Goal: Task Accomplishment & Management: Use online tool/utility

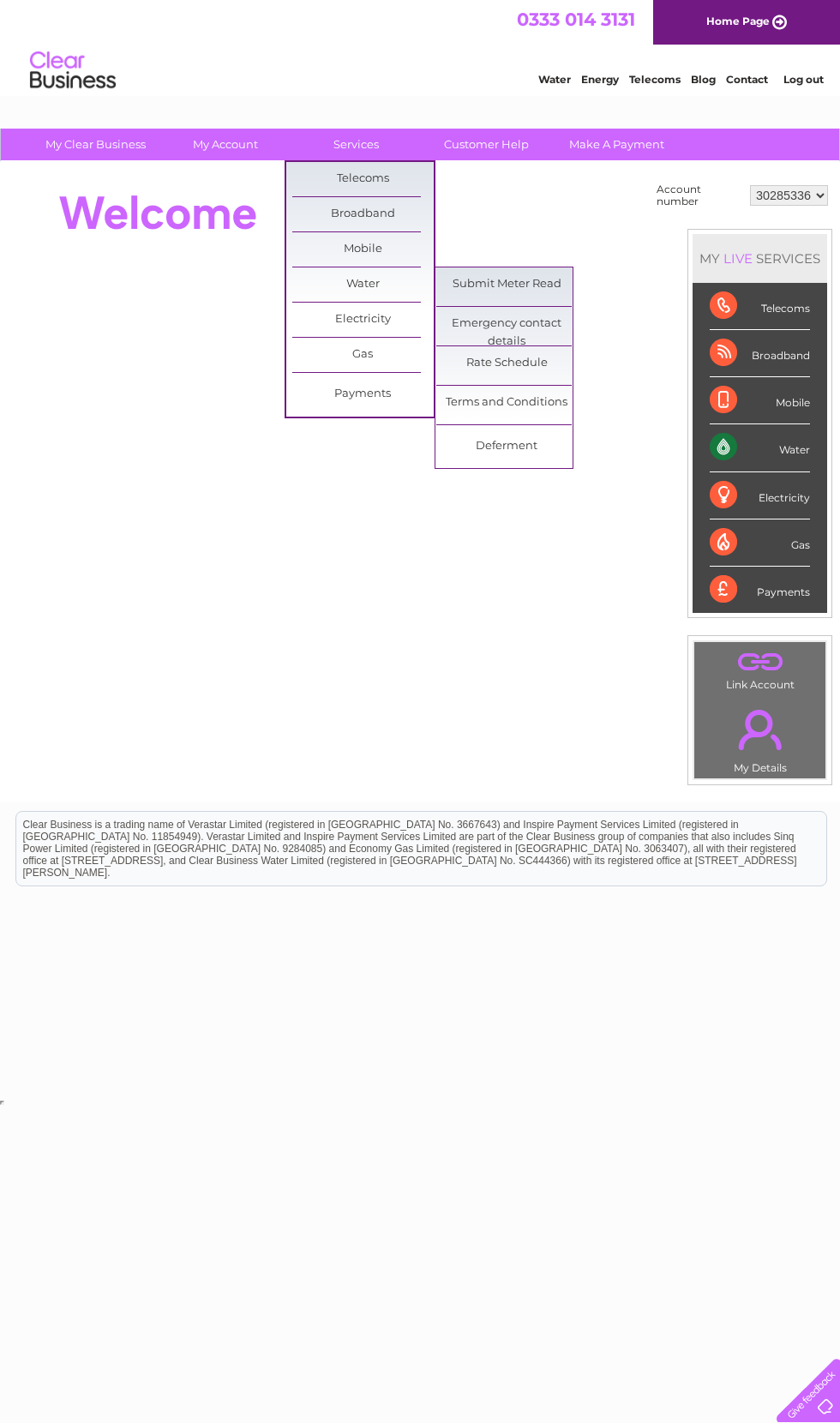
click at [481, 277] on link "Submit Meter Read" at bounding box center [506, 284] width 142 height 35
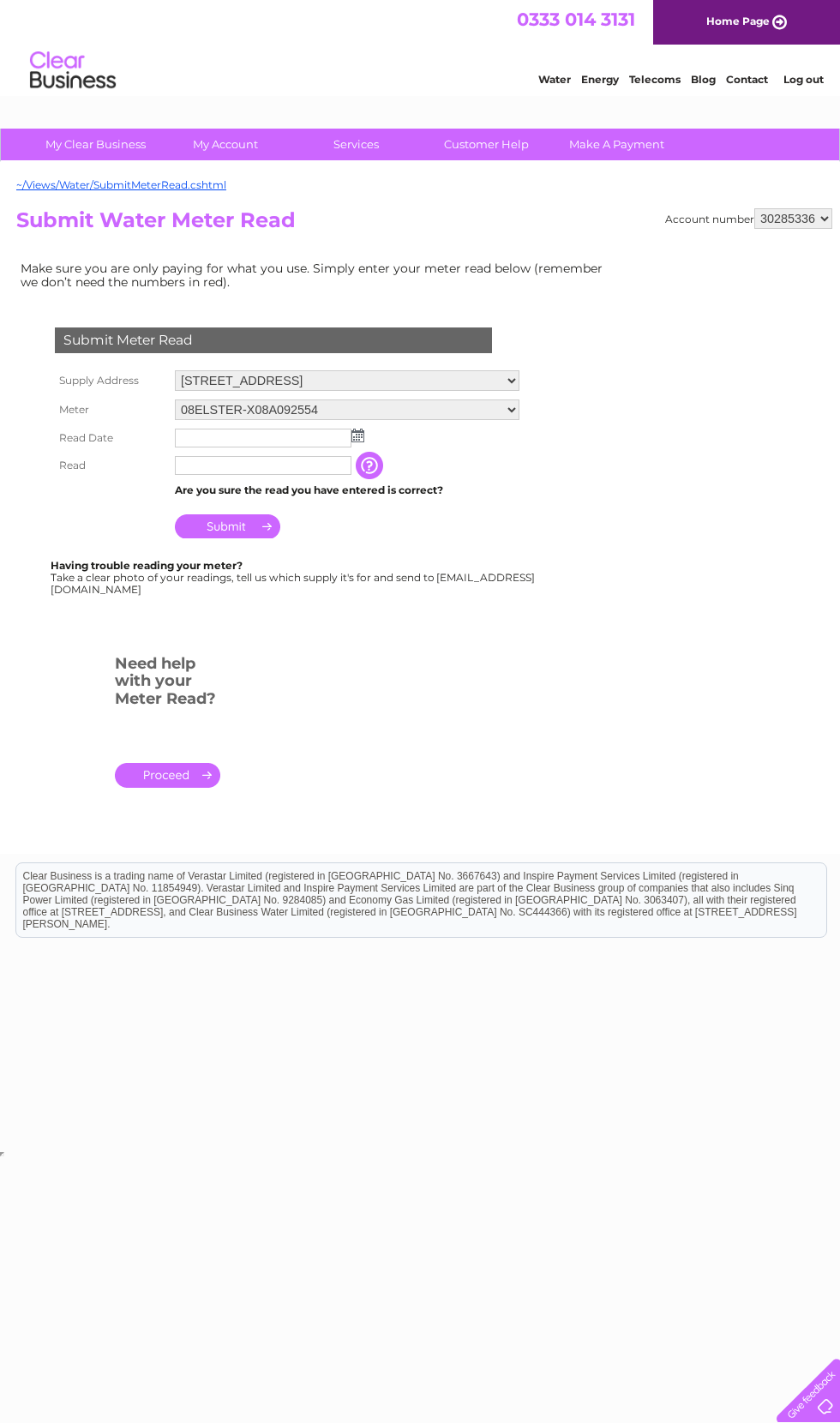
click at [214, 441] on input "text" at bounding box center [263, 438] width 176 height 19
click at [349, 448] on input "text" at bounding box center [264, 439] width 178 height 21
click at [362, 443] on img at bounding box center [360, 437] width 13 height 14
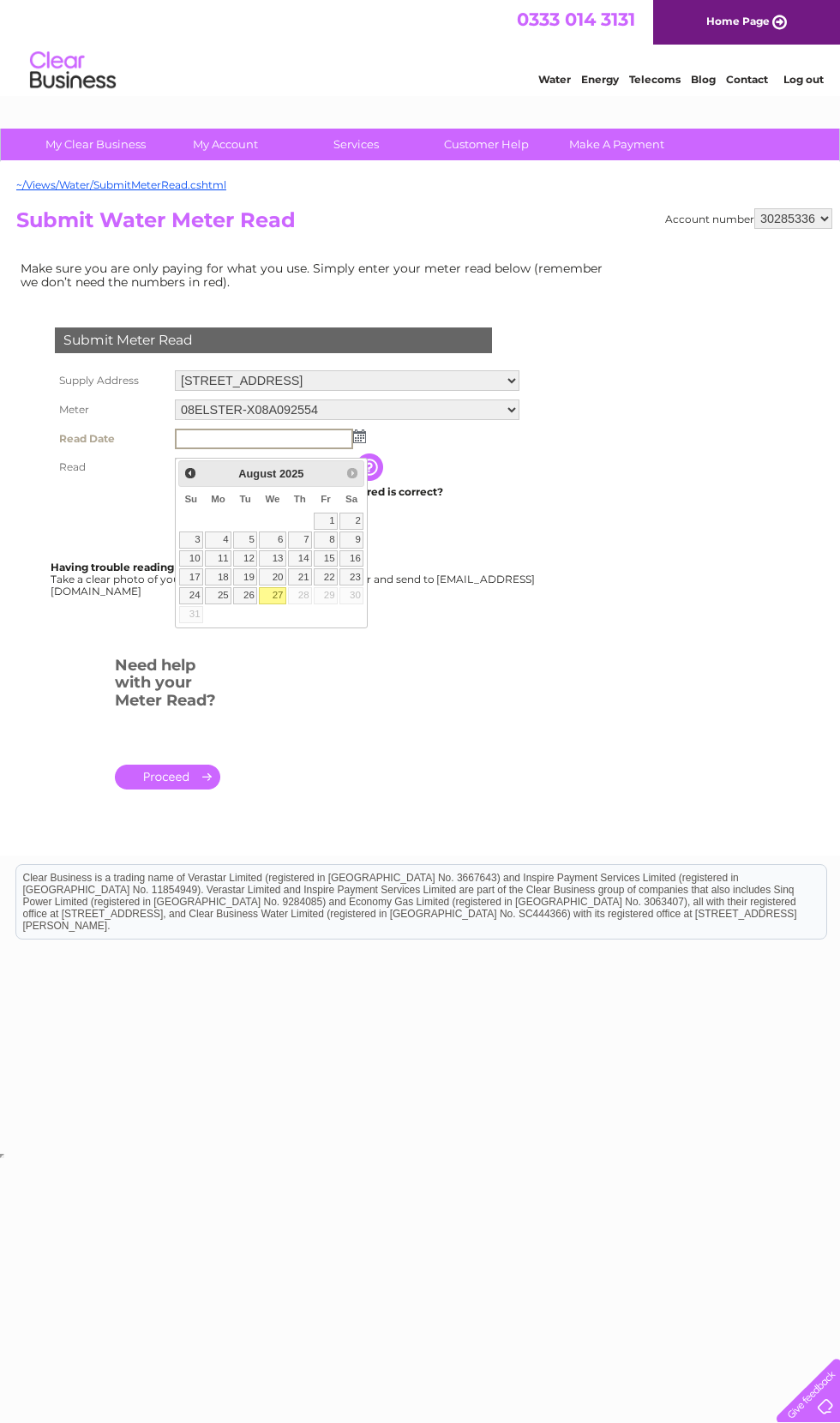
click at [282, 596] on link "27" at bounding box center [272, 596] width 28 height 17
type input "2025/08/27"
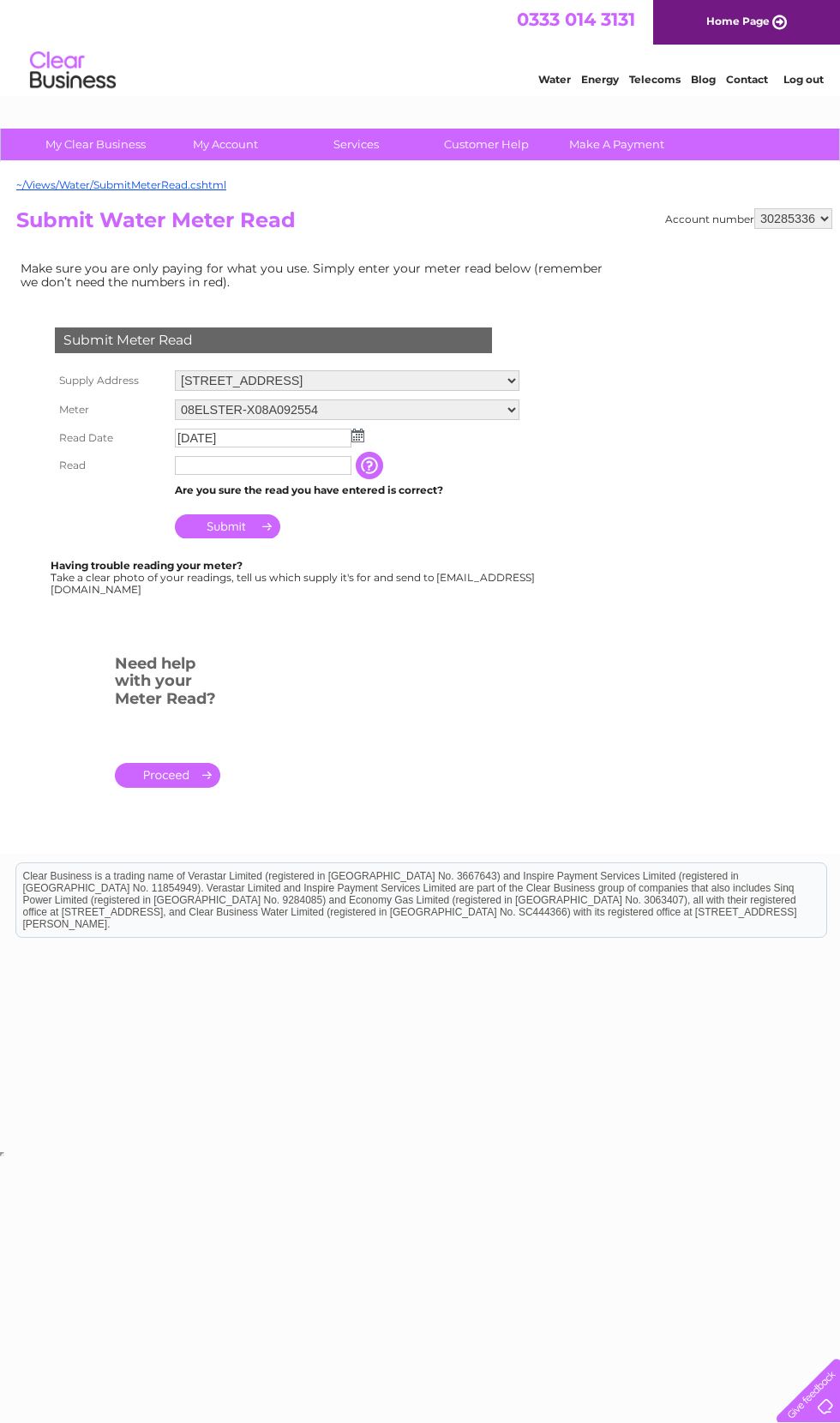
click at [277, 475] on input "text" at bounding box center [263, 465] width 176 height 19
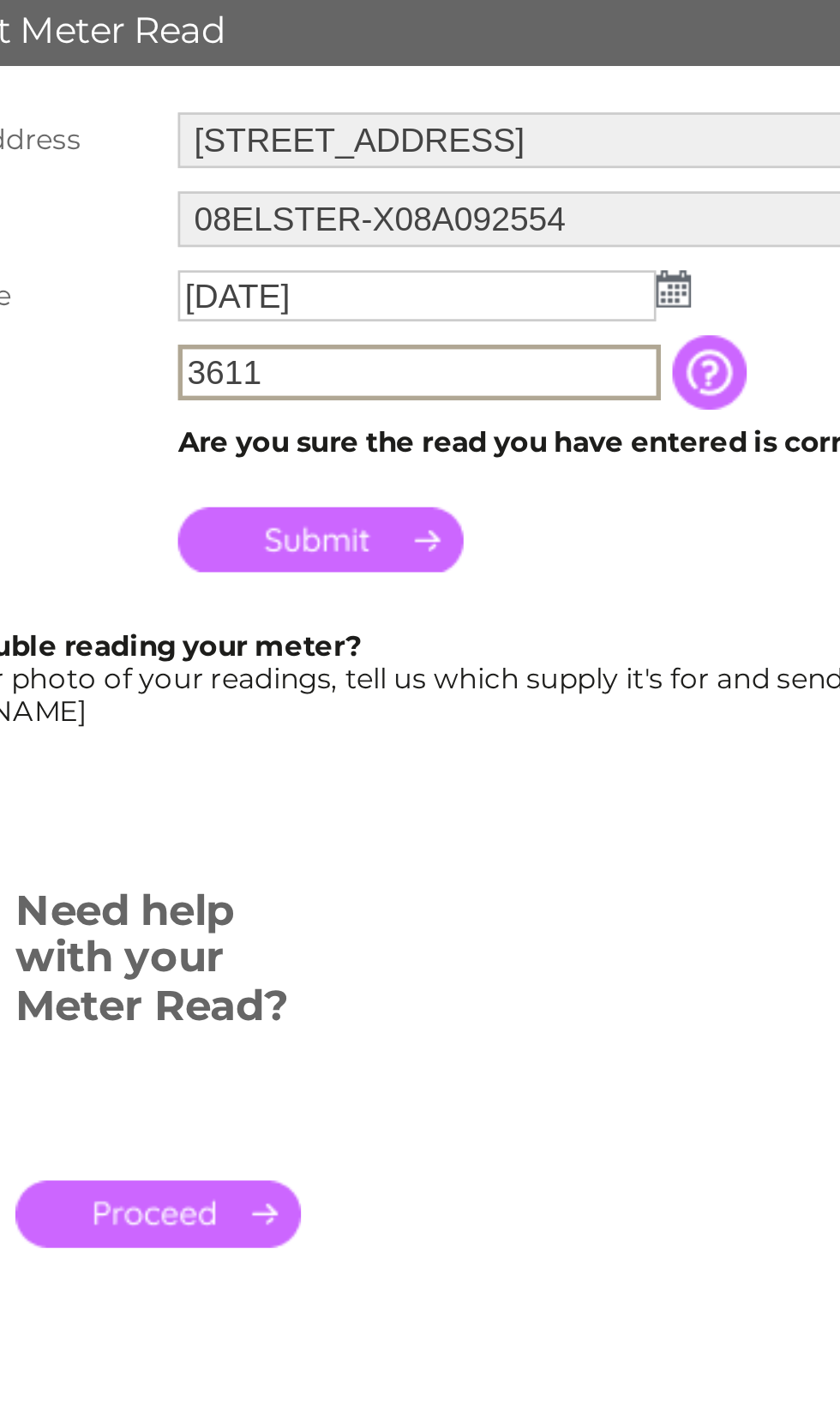
type input "3611"
click at [175, 516] on input "Submit" at bounding box center [228, 528] width 105 height 24
